Goal: Task Accomplishment & Management: Manage account settings

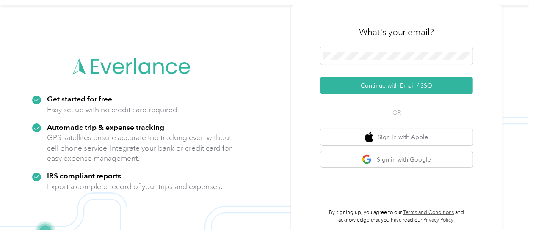
scroll to position [27, 0]
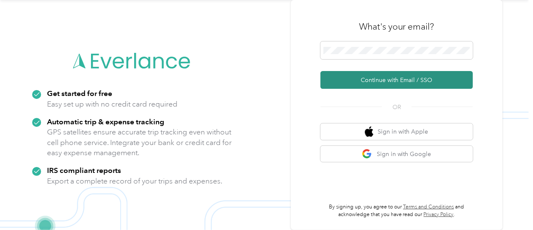
click at [379, 83] on button "Continue with Email / SSO" at bounding box center [397, 80] width 152 height 18
click at [388, 79] on button "Continue with Email / SSO" at bounding box center [397, 80] width 152 height 18
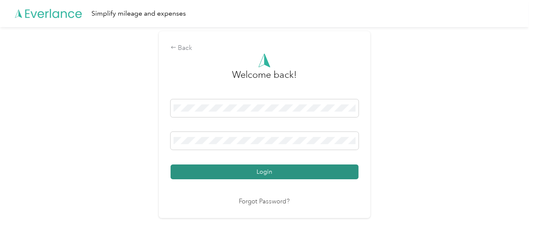
click at [265, 171] on button "Login" at bounding box center [265, 172] width 188 height 15
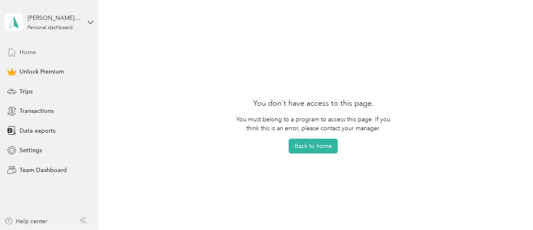
click at [35, 52] on span "Home" at bounding box center [27, 52] width 17 height 9
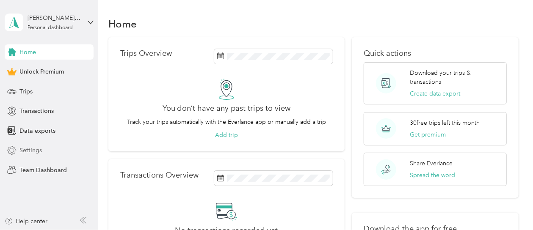
click at [32, 150] on span "Settings" at bounding box center [30, 150] width 22 height 9
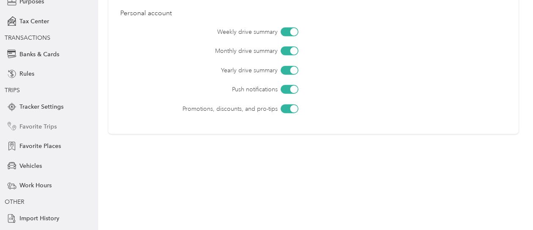
scroll to position [102, 0]
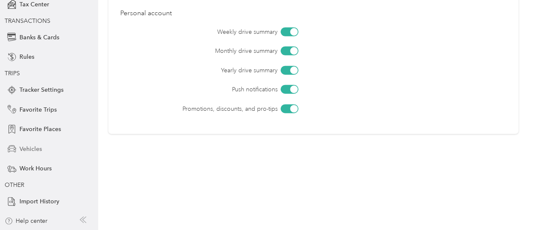
click at [29, 147] on span "Vehicles" at bounding box center [30, 149] width 22 height 9
